Goal: Task Accomplishment & Management: Manage account settings

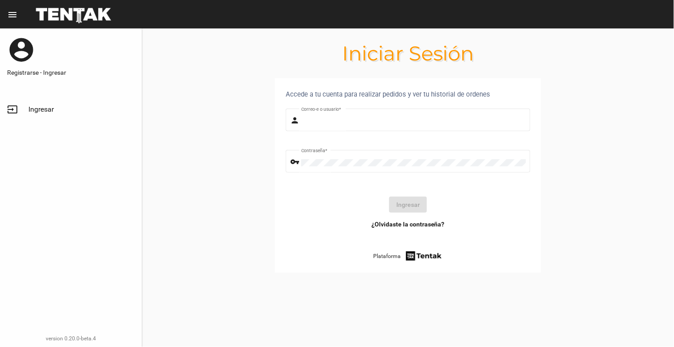
type input "natalialabancz@hotmail.com"
click at [38, 107] on span "Ingresar" at bounding box center [40, 109] width 25 height 9
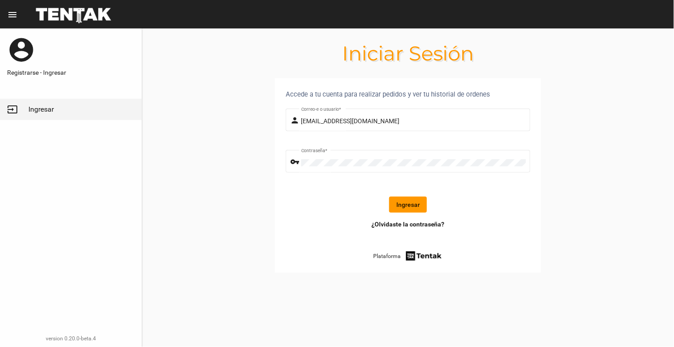
click at [407, 209] on button "Ingresar" at bounding box center [408, 205] width 38 height 16
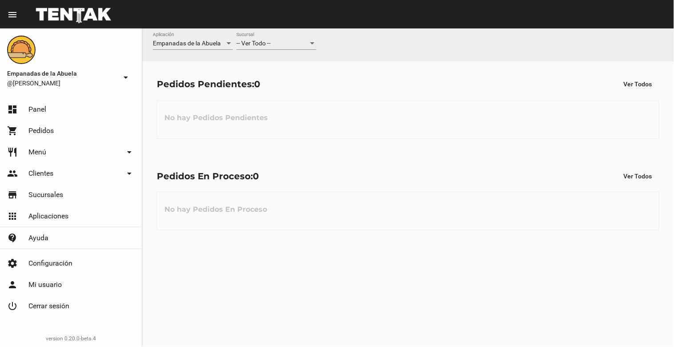
click at [288, 45] on div "-- Ver Todo --" at bounding box center [273, 43] width 72 height 7
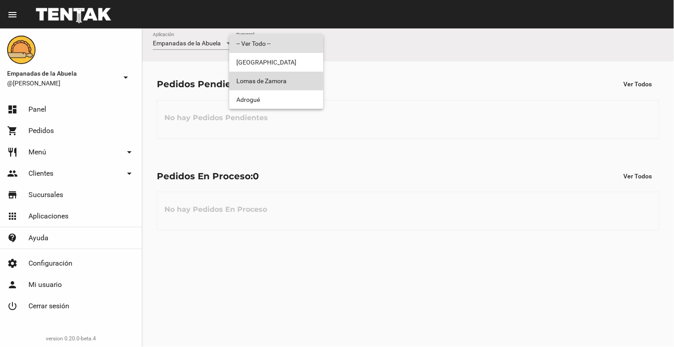
click at [290, 76] on span "Lomas de Zamora" at bounding box center [277, 81] width 80 height 19
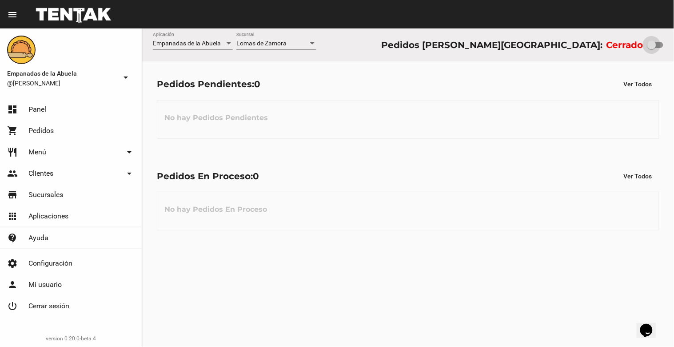
click at [652, 46] on div at bounding box center [652, 44] width 9 height 9
click at [652, 48] on input "checkbox" at bounding box center [652, 48] width 0 height 0
checkbox input "true"
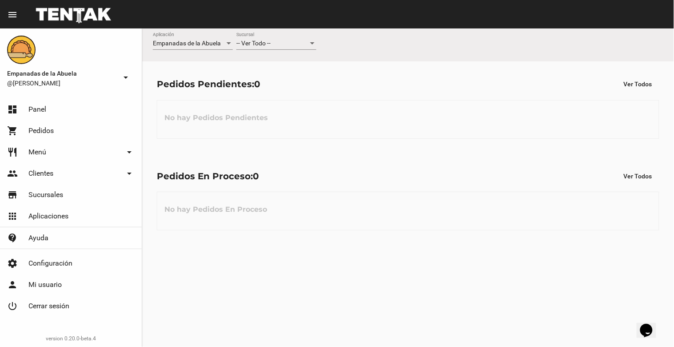
click at [279, 45] on div "-- Ver Todo --" at bounding box center [273, 43] width 72 height 7
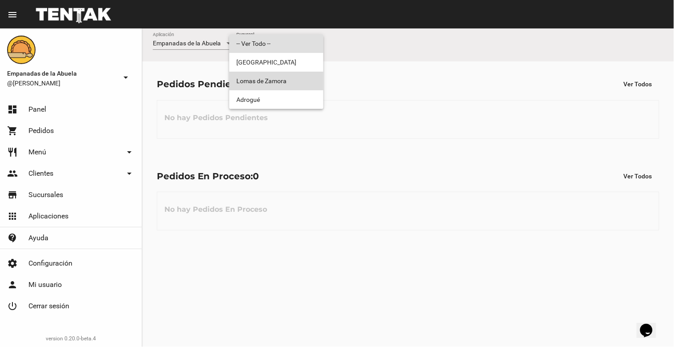
click at [291, 77] on span "Lomas de Zamora" at bounding box center [277, 81] width 80 height 19
